Goal: Information Seeking & Learning: Learn about a topic

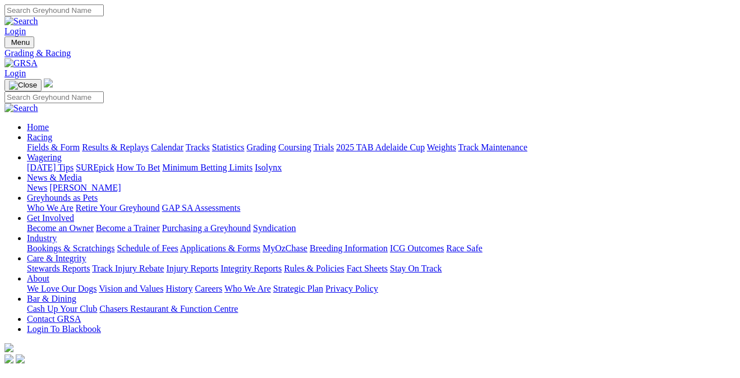
click at [119, 143] on link "Results & Replays" at bounding box center [115, 148] width 67 height 10
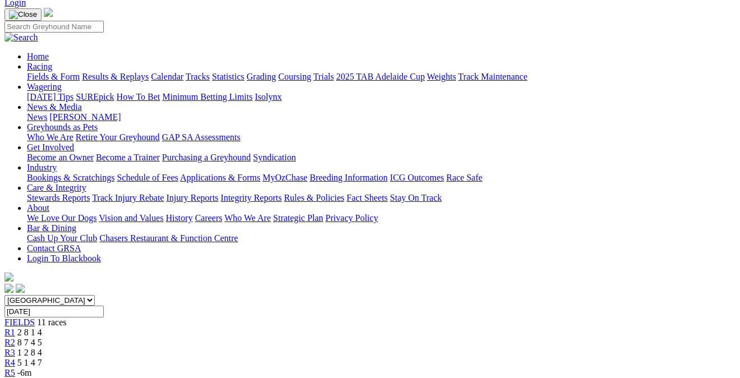
scroll to position [61, 0]
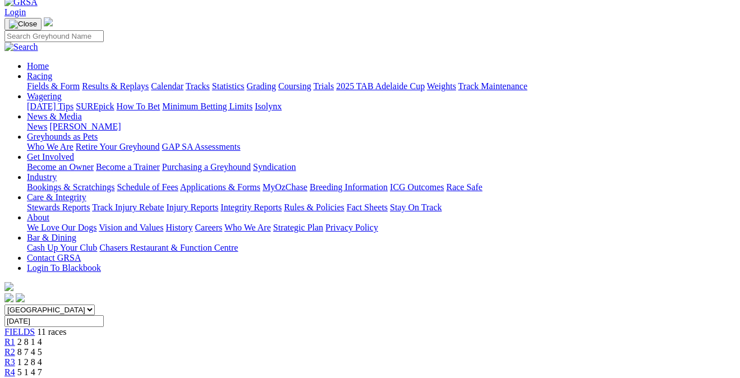
click at [300, 368] on div "R4 5 1 4 7" at bounding box center [369, 373] width 731 height 10
